Goal: Book appointment/travel/reservation

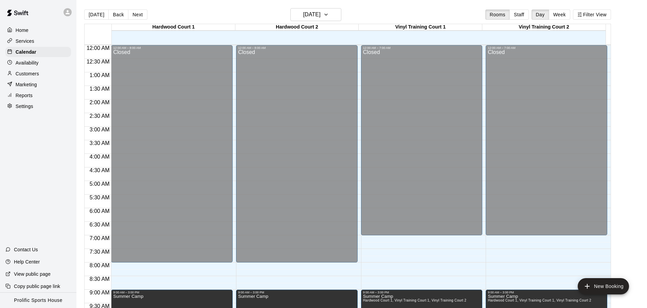
click at [246, 23] on div "[DATE] Back [DATE][DATE] Rooms Staff Day Week Filter View" at bounding box center [347, 16] width 527 height 16
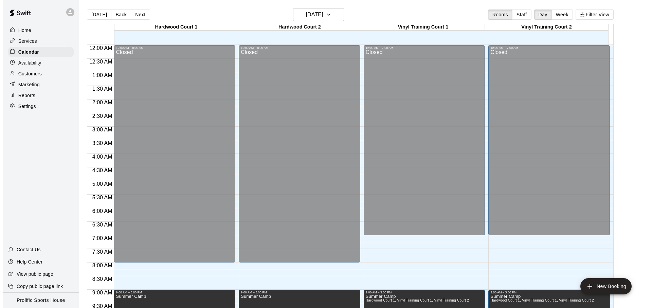
scroll to position [339, 0]
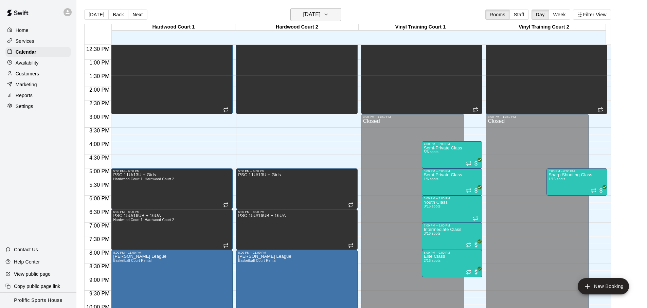
click at [321, 13] on h6 "[DATE]" at bounding box center [311, 15] width 17 height 10
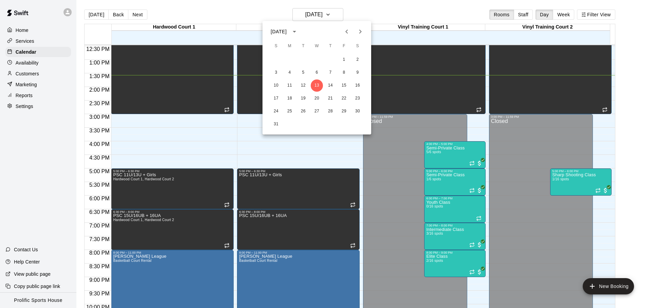
click at [403, 17] on div at bounding box center [326, 154] width 652 height 308
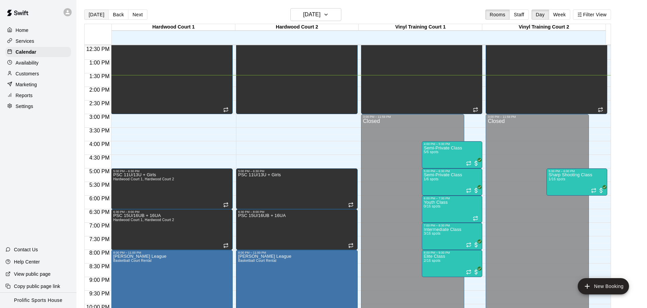
click at [92, 17] on button "[DATE]" at bounding box center [96, 15] width 24 height 10
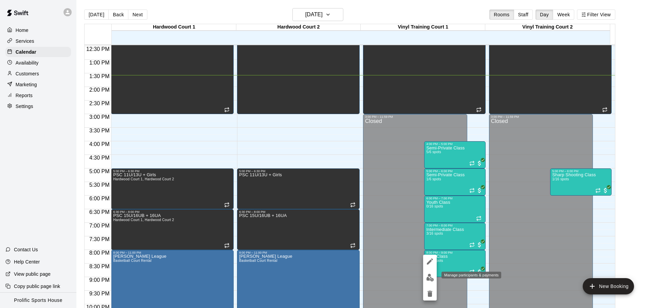
click at [431, 277] on img "edit" at bounding box center [430, 278] width 8 height 8
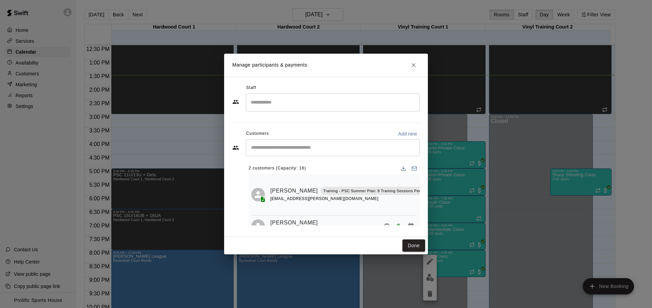
click at [312, 153] on div "​" at bounding box center [333, 147] width 174 height 17
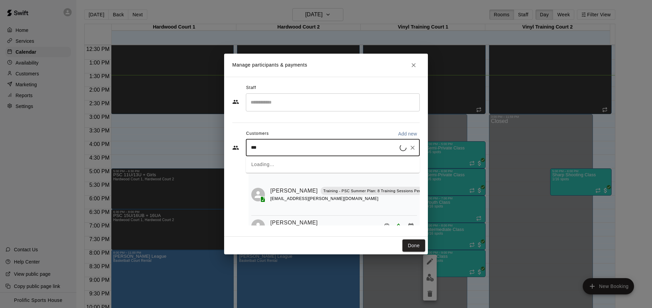
type input "****"
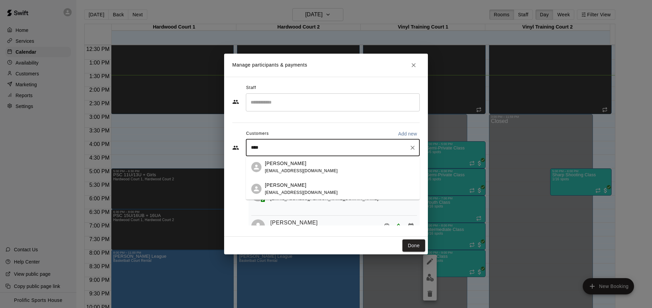
click at [344, 169] on div "[PERSON_NAME] [EMAIL_ADDRESS][DOMAIN_NAME]" at bounding box center [339, 167] width 149 height 15
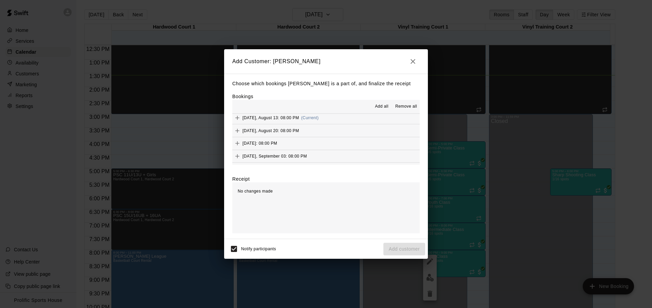
scroll to position [154, 0]
click at [371, 128] on button "[DATE], August 13: 08:00 PM (Current)" at bounding box center [326, 132] width 188 height 13
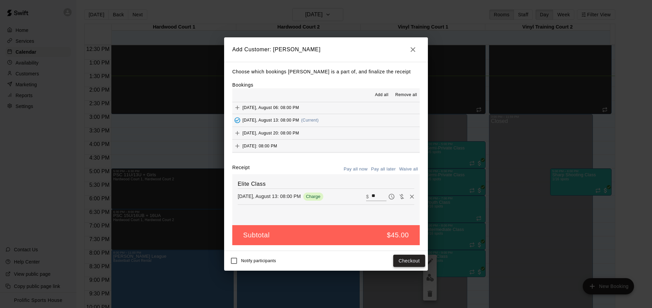
click at [399, 262] on button "Checkout" at bounding box center [409, 261] width 32 height 13
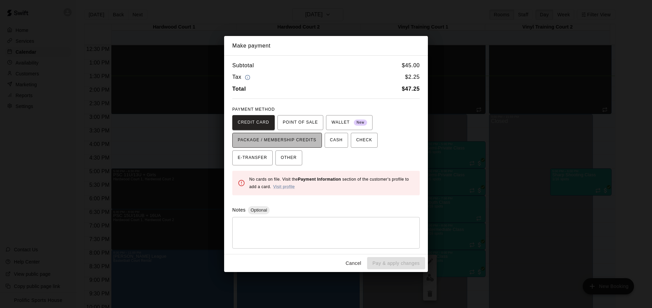
click at [302, 143] on span "PACKAGE / MEMBERSHIP CREDITS" at bounding box center [277, 140] width 79 height 11
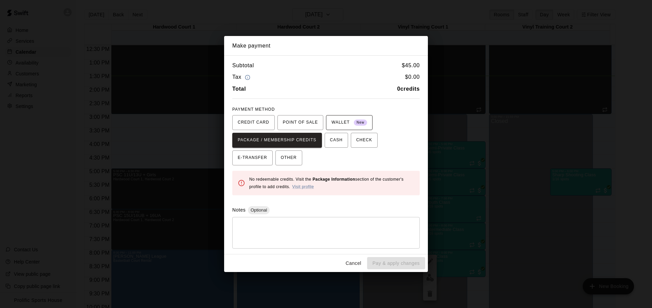
click at [344, 122] on span "WALLET New" at bounding box center [350, 122] width 36 height 11
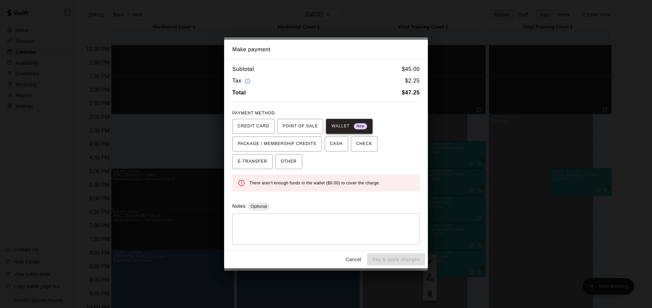
click at [355, 128] on span "New" at bounding box center [360, 126] width 13 height 9
click at [348, 129] on span "WALLET New" at bounding box center [350, 126] width 36 height 11
click at [276, 162] on button "OTHER" at bounding box center [289, 161] width 27 height 15
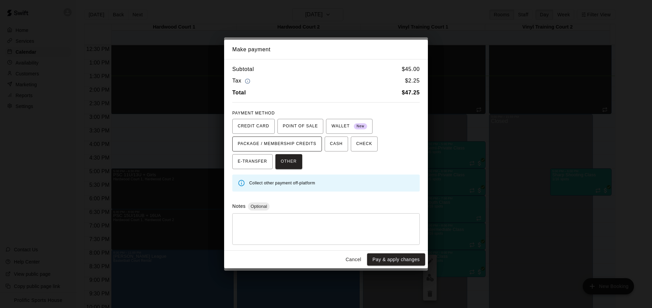
click at [256, 144] on span "PACKAGE / MEMBERSHIP CREDITS" at bounding box center [277, 144] width 79 height 11
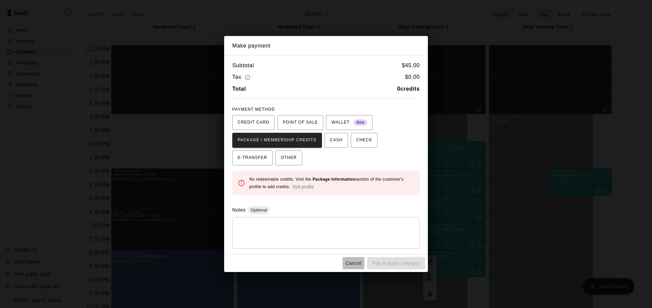
click at [359, 264] on button "Cancel" at bounding box center [354, 263] width 22 height 13
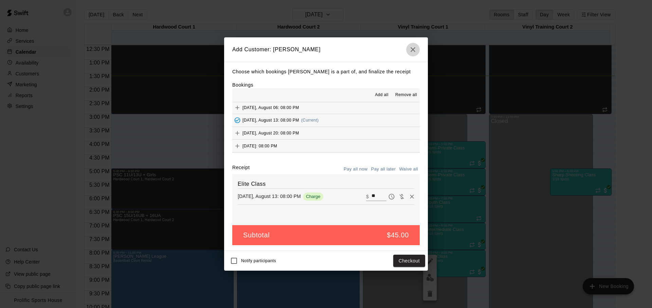
click at [413, 52] on icon "button" at bounding box center [413, 50] width 8 height 8
